Goal: Information Seeking & Learning: Check status

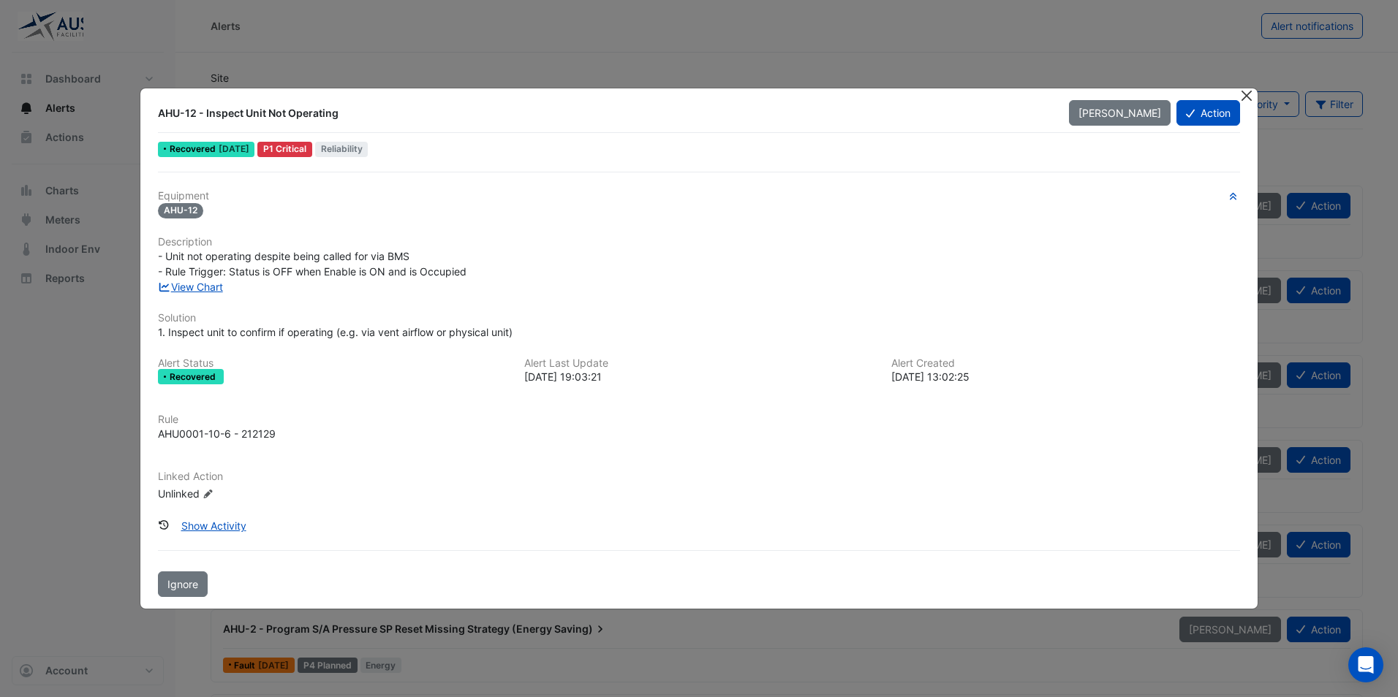
click at [1243, 94] on button "Close" at bounding box center [1246, 95] width 15 height 15
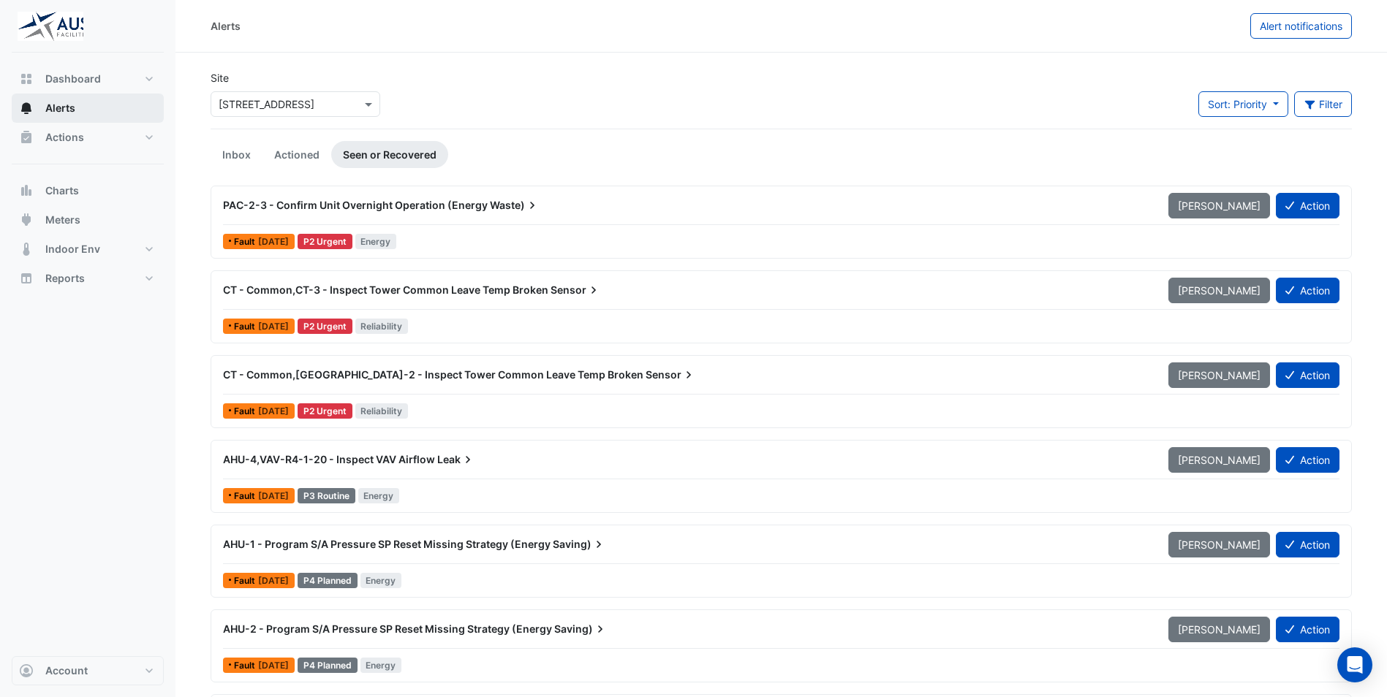
click at [66, 110] on span "Alerts" at bounding box center [60, 108] width 30 height 15
click at [227, 154] on link "Inbox" at bounding box center [237, 154] width 52 height 27
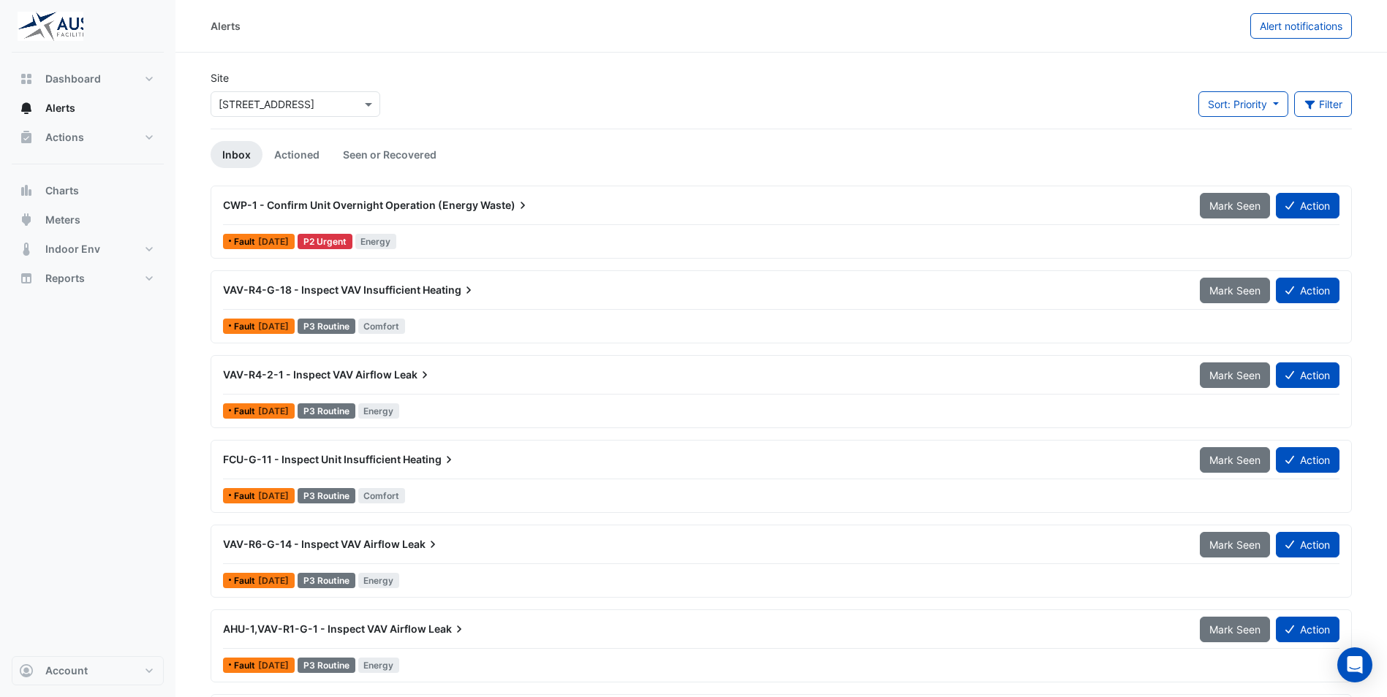
click at [279, 214] on div "CWP-1 - Confirm Unit Overnight Operation (Energy Waste)" at bounding box center [702, 205] width 977 height 26
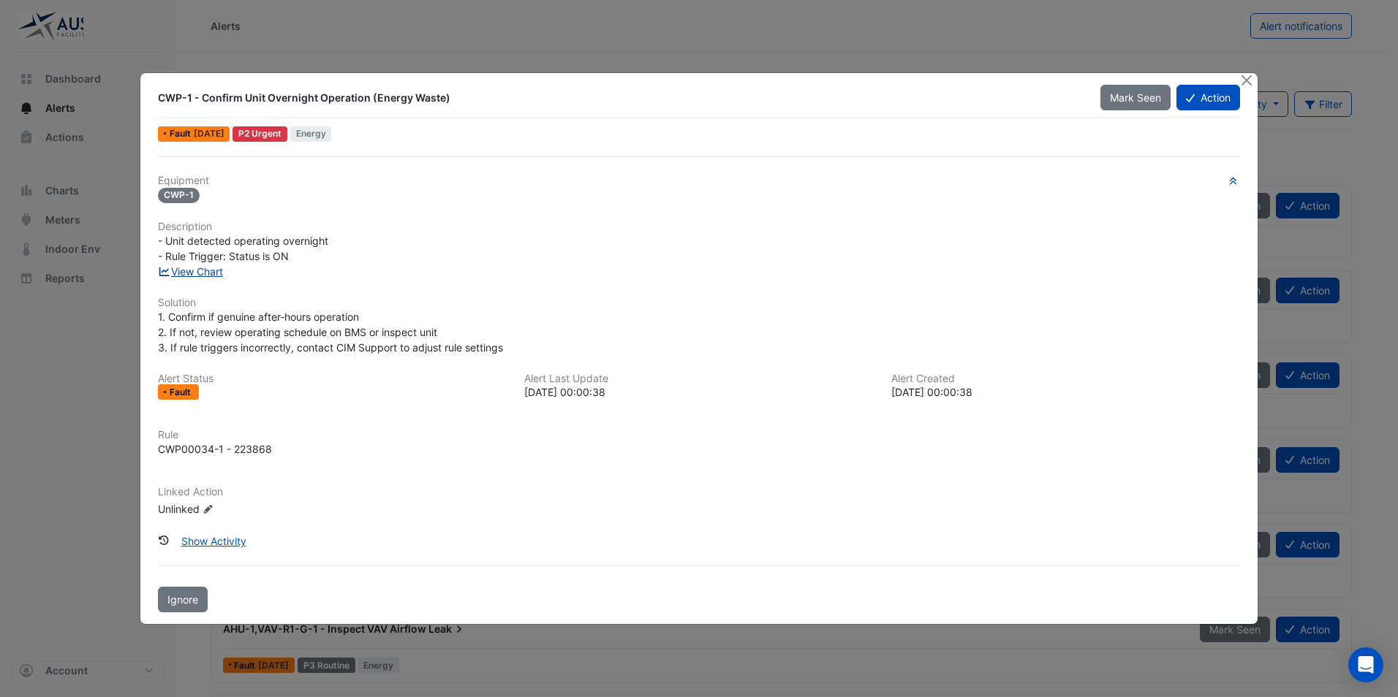
click at [211, 273] on link "View Chart" at bounding box center [190, 271] width 65 height 12
click at [1244, 77] on button "Close" at bounding box center [1246, 80] width 15 height 15
